Goal: Information Seeking & Learning: Learn about a topic

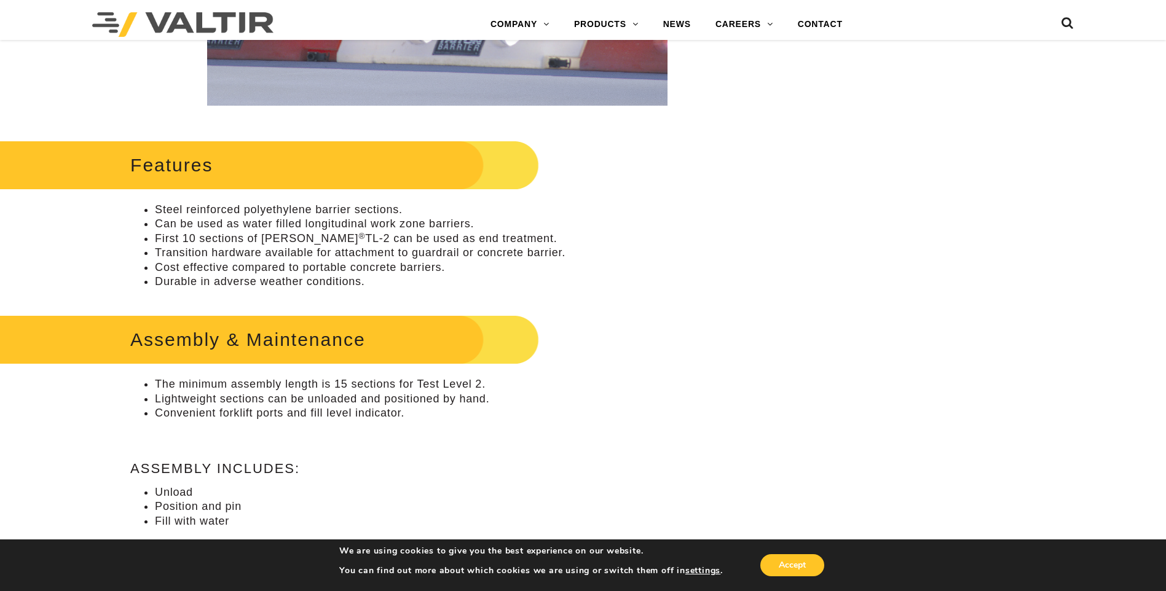
scroll to position [246, 0]
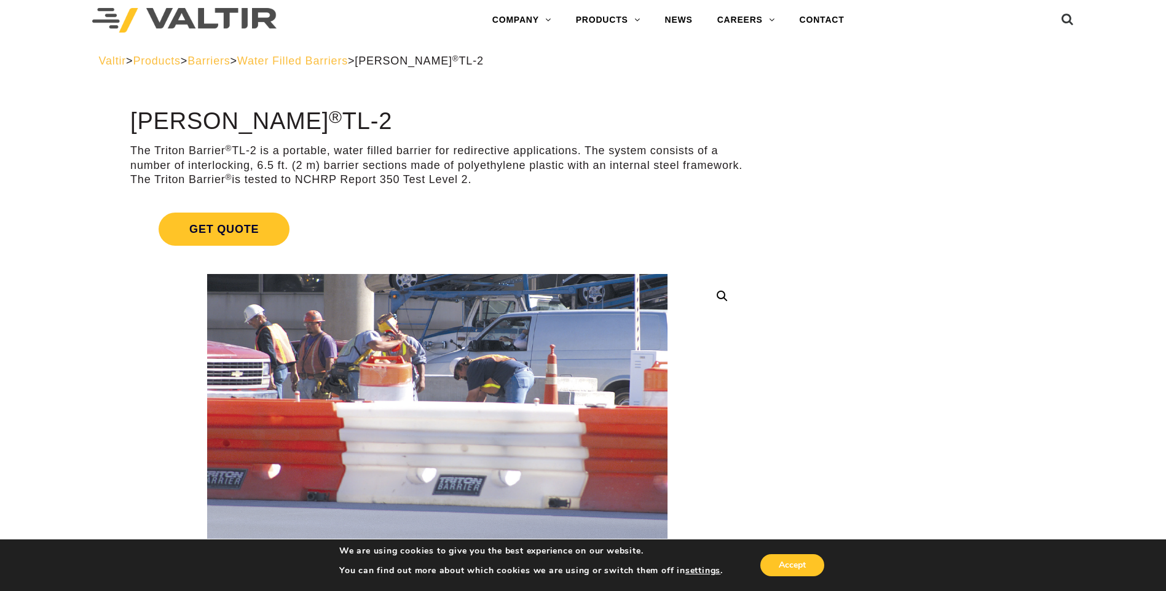
scroll to position [0, 0]
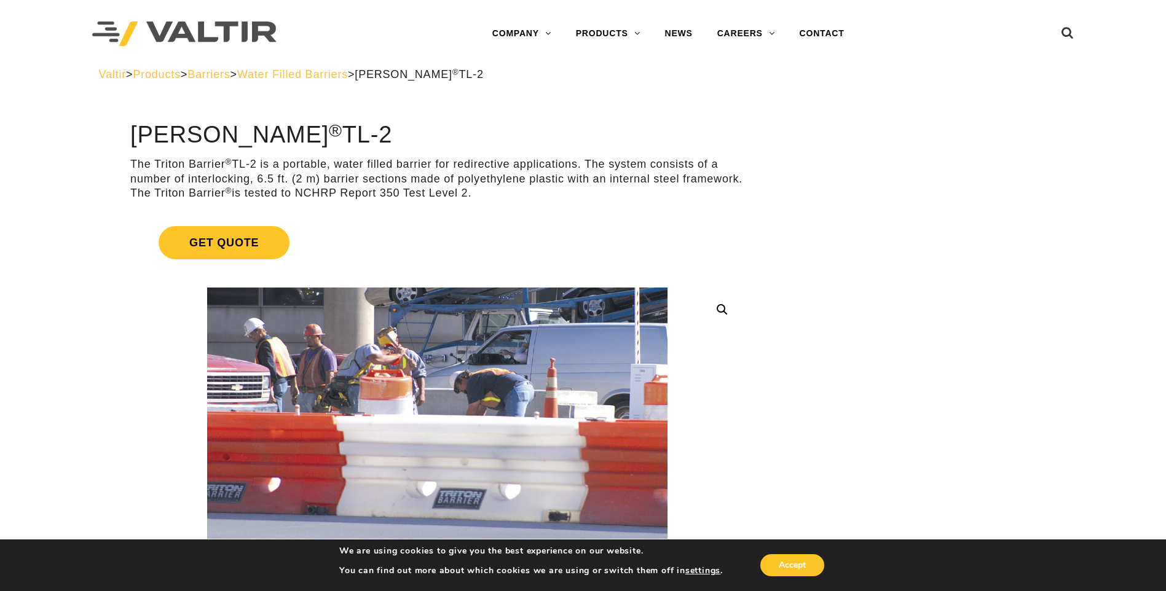
click at [348, 77] on span "Water Filled Barriers" at bounding box center [292, 74] width 111 height 12
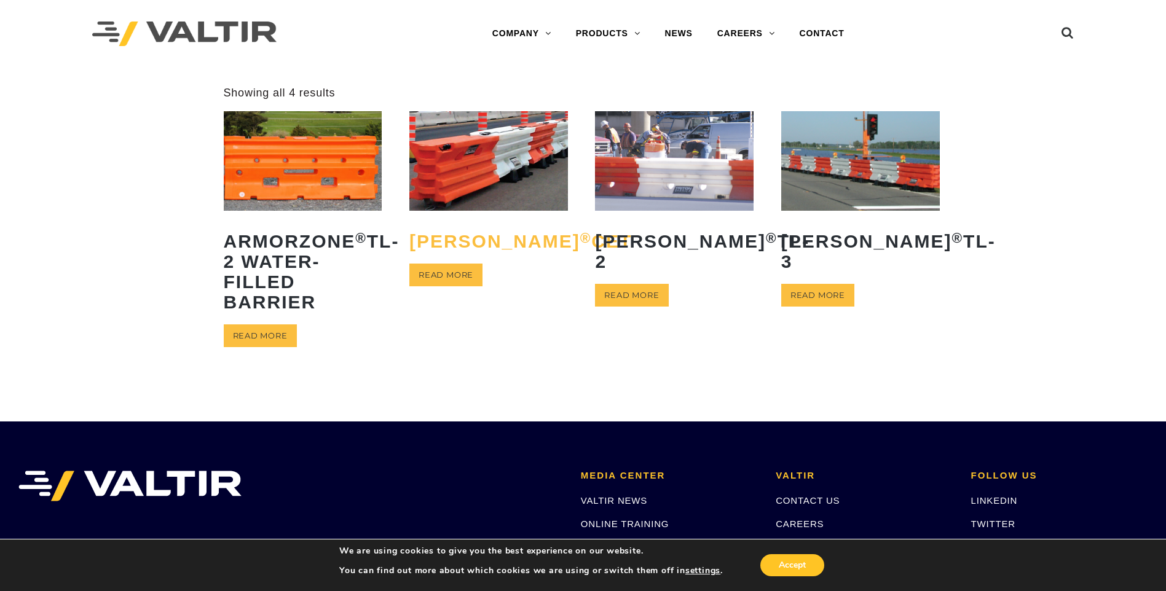
click at [469, 247] on h2 "Triton Barrier ® CET" at bounding box center [488, 241] width 159 height 39
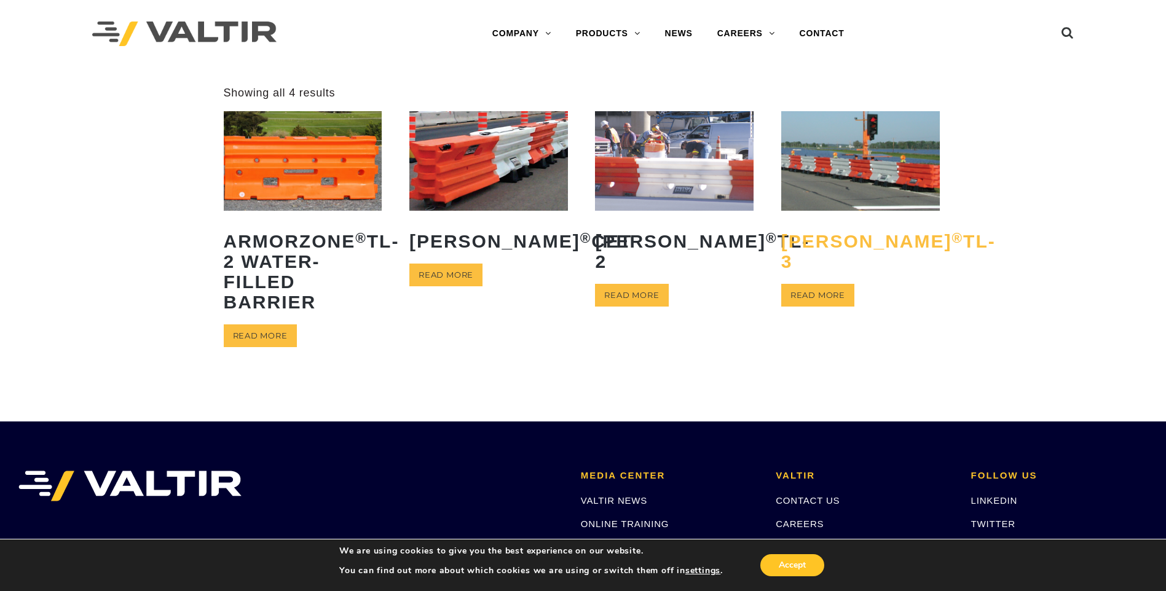
click at [827, 226] on h2 "Triton Barrier ® TL-3" at bounding box center [860, 251] width 159 height 59
click at [608, 495] on link "VALTIR NEWS" at bounding box center [614, 500] width 66 height 10
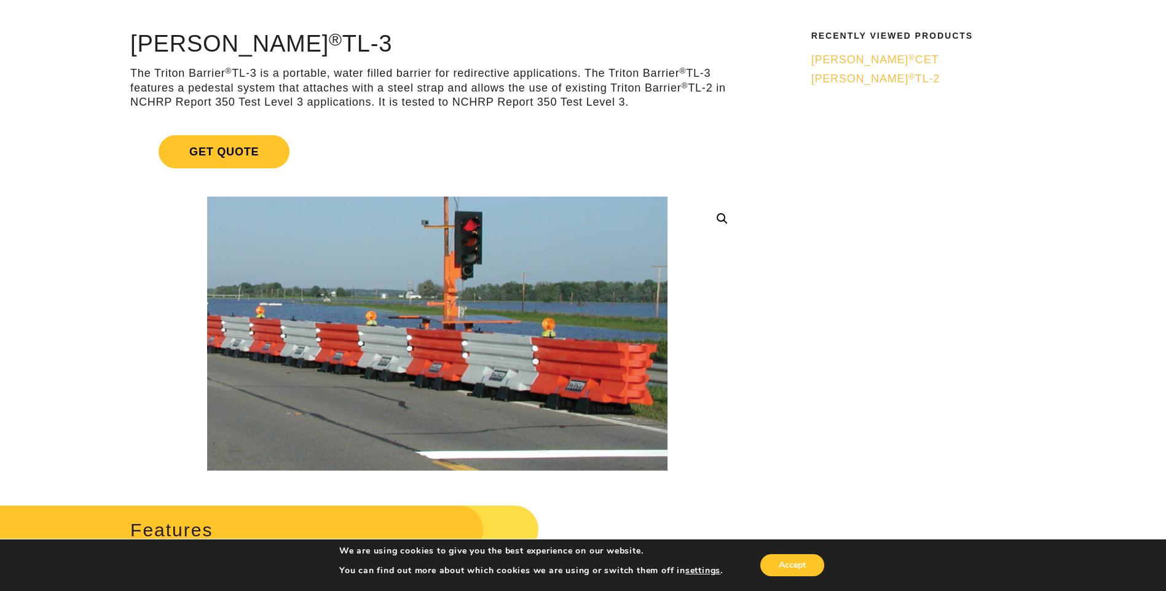
scroll to position [61, 0]
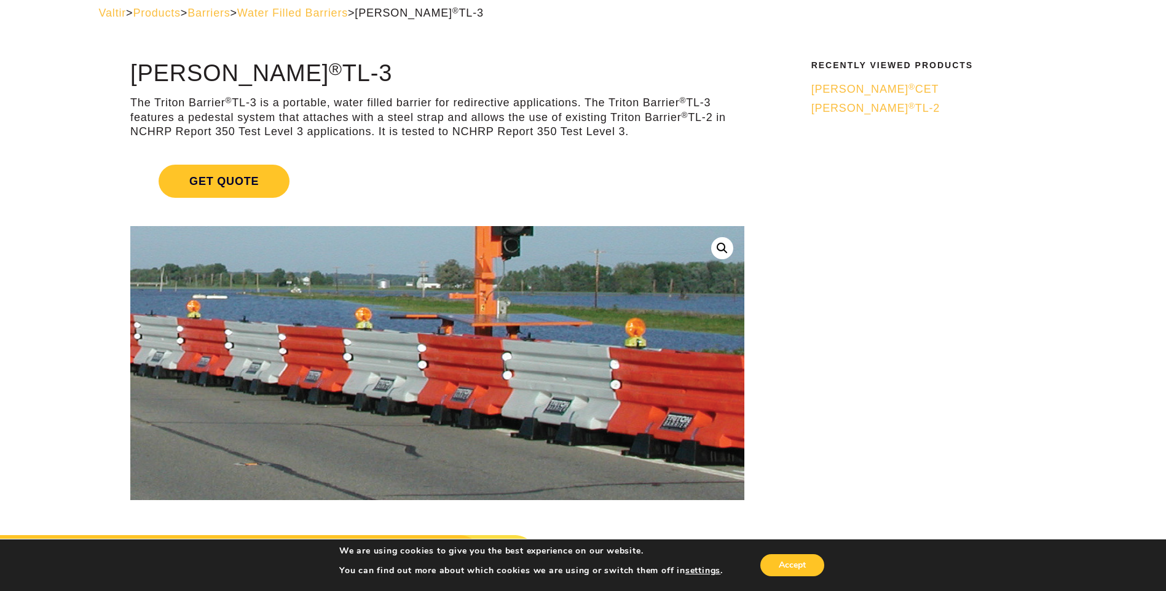
click at [251, 401] on img at bounding box center [464, 342] width 705 height 420
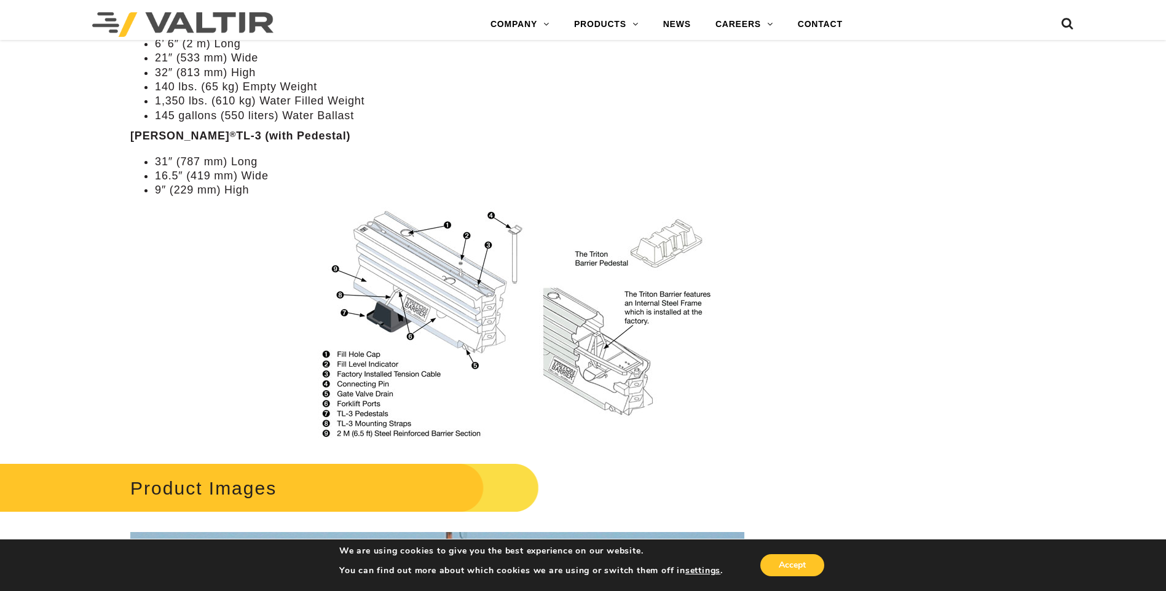
scroll to position [983, 0]
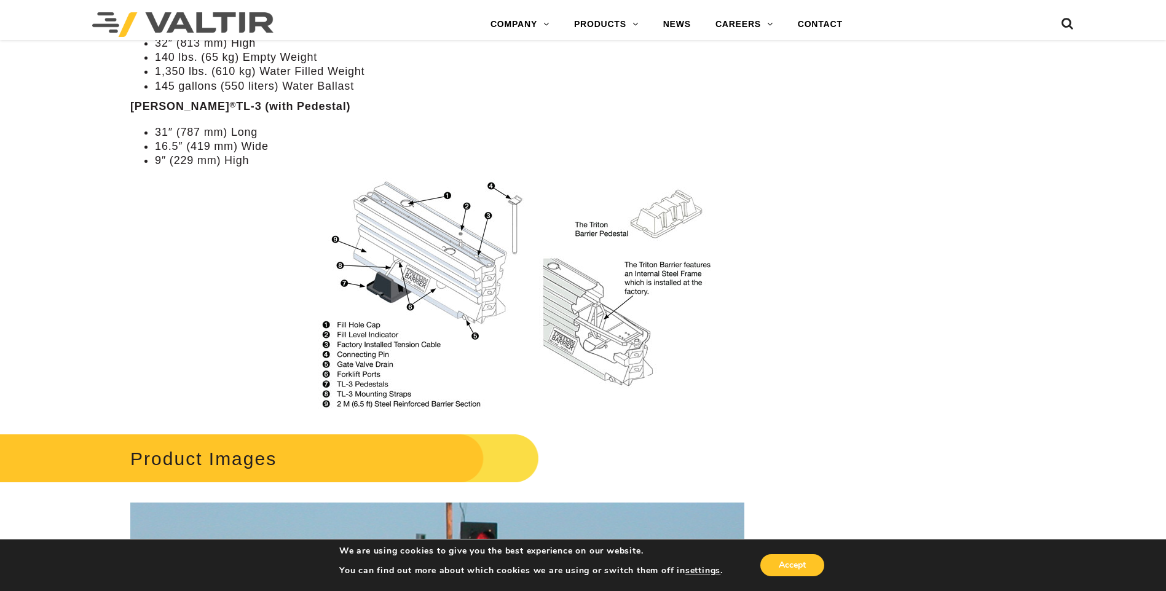
click at [423, 326] on img at bounding box center [523, 295] width 441 height 234
click at [192, 160] on li "9″ (229 mm) High" at bounding box center [449, 161] width 589 height 14
click at [108, 97] on div "**********" at bounding box center [437, 288] width 680 height 2299
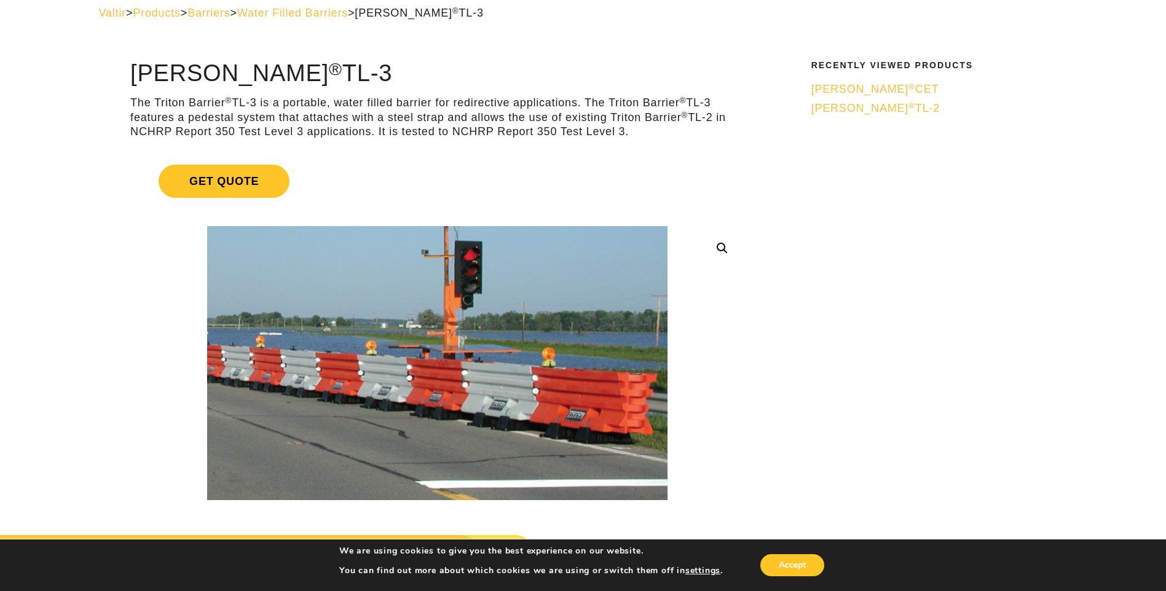
scroll to position [123, 0]
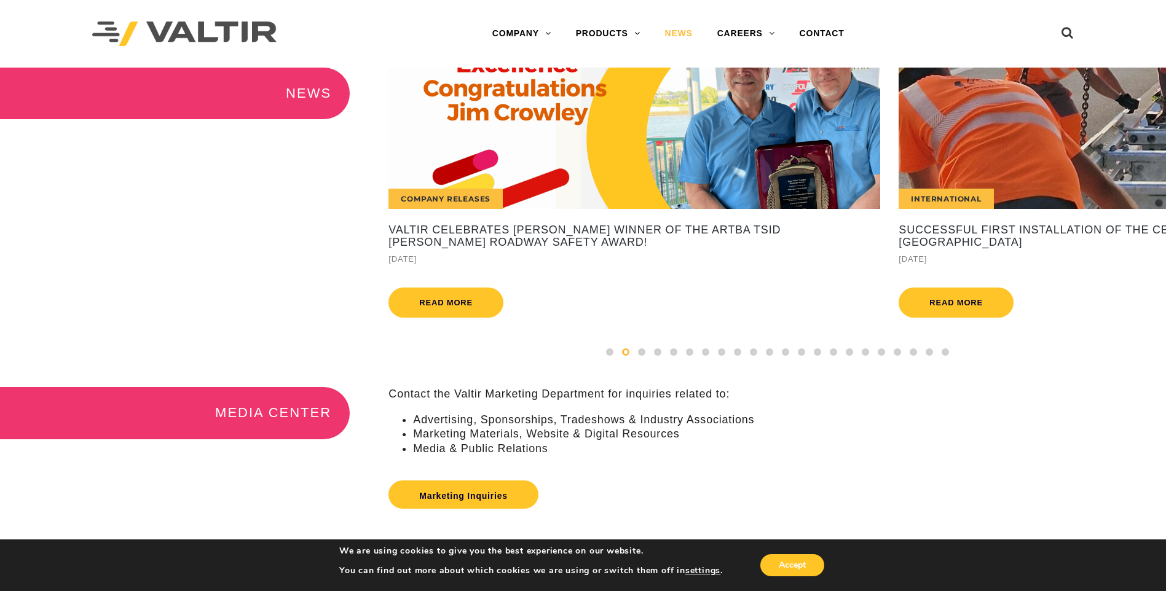
click at [314, 191] on div "NEWS International Valtir's CENTRA Crash Cushion Performs Flawlessly, Saving Mo…" at bounding box center [583, 228] width 1166 height 320
